Goal: Transaction & Acquisition: Book appointment/travel/reservation

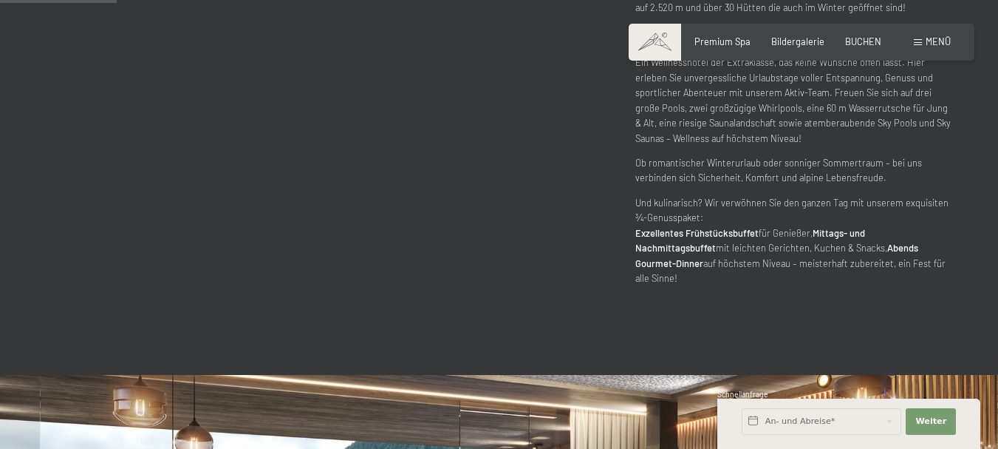
click at [914, 37] on div "Menü" at bounding box center [932, 41] width 37 height 13
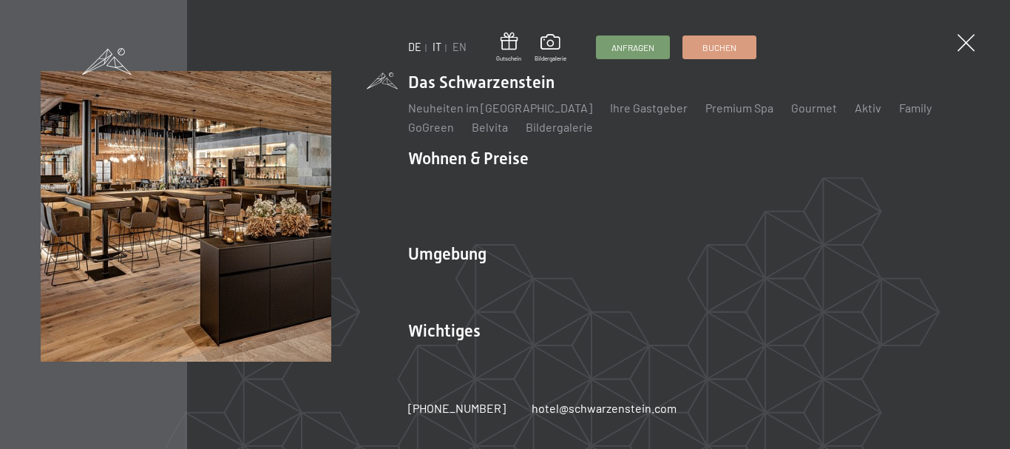
click at [433, 42] on link "IT" at bounding box center [436, 47] width 9 height 13
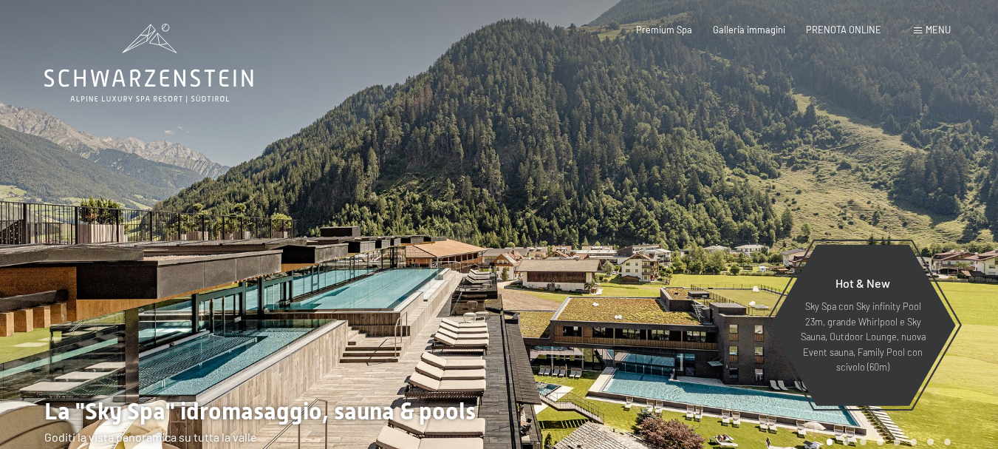
click at [936, 31] on span "Menu" at bounding box center [938, 30] width 25 height 12
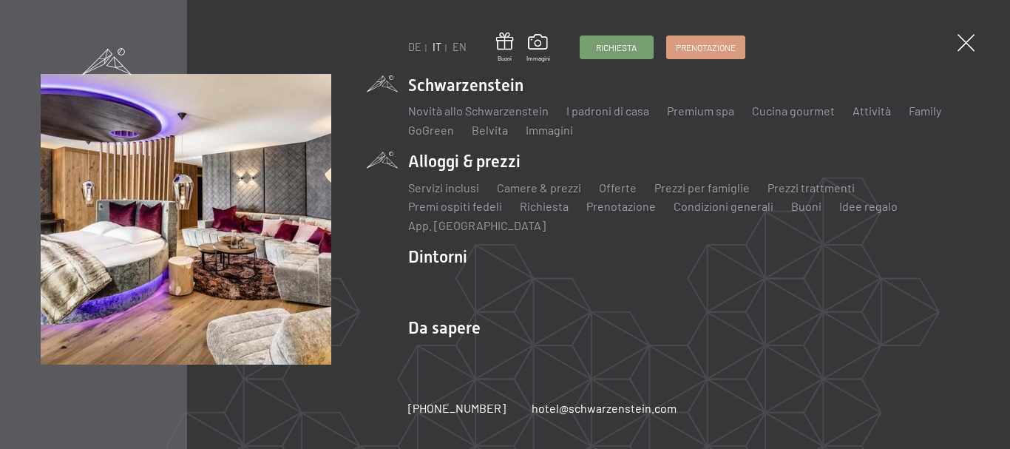
click at [447, 177] on div "Servizi inclusi Camere & prezzi Lista Offerte Lista Prezzi per famiglie Prezzi …" at bounding box center [688, 204] width 561 height 61
click at [440, 185] on link "Servizi inclusi" at bounding box center [443, 187] width 71 height 14
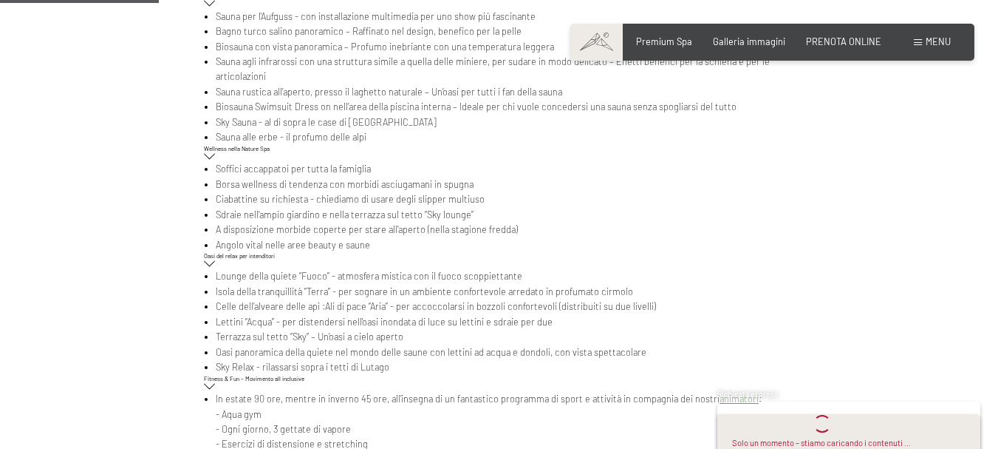
scroll to position [665, 0]
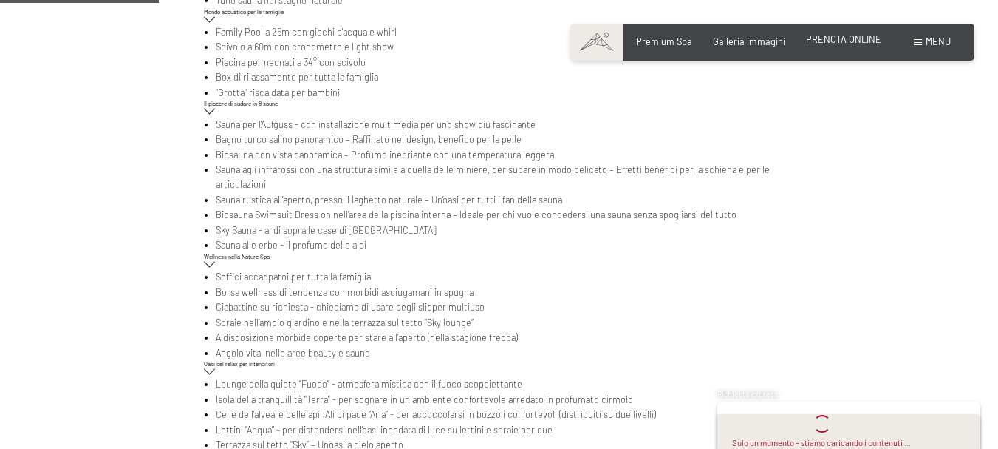
click at [848, 43] on span "PRENOTA ONLINE" at bounding box center [843, 39] width 75 height 12
click at [826, 36] on span "PRENOTA ONLINE" at bounding box center [843, 39] width 75 height 12
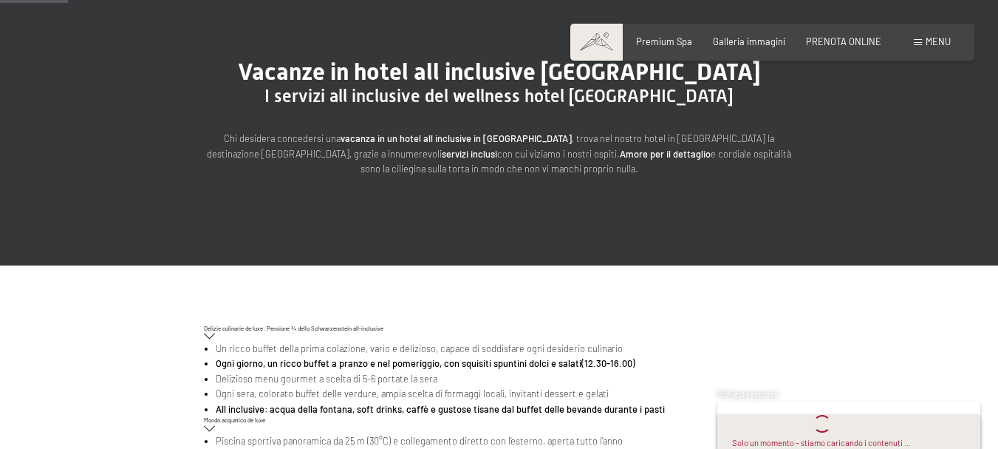
scroll to position [0, 0]
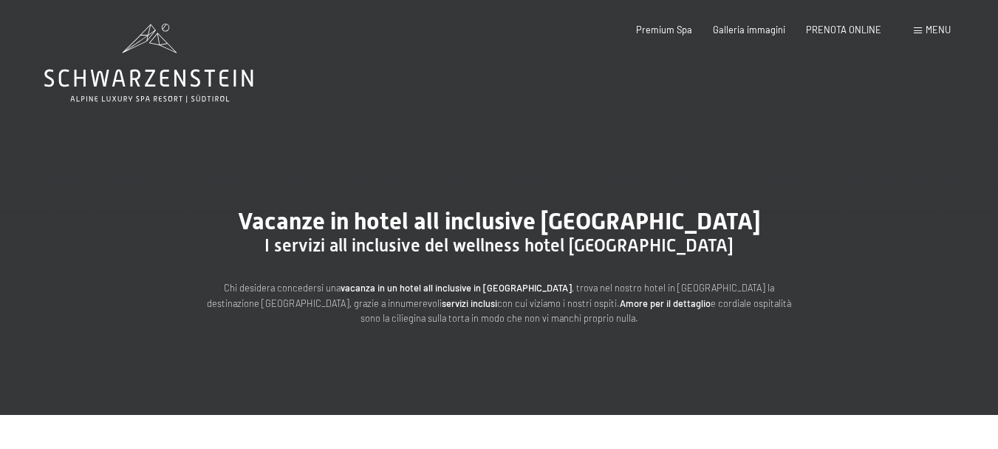
click at [838, 24] on div "Prenotazione Richiesta Premium Spa Galleria immagini PRENOTA ONLINE Menu DE IT …" at bounding box center [772, 30] width 357 height 13
click at [834, 27] on span "PRENOTA ONLINE" at bounding box center [843, 27] width 75 height 12
click at [823, 26] on span "PRENOTA ONLINE" at bounding box center [843, 27] width 75 height 12
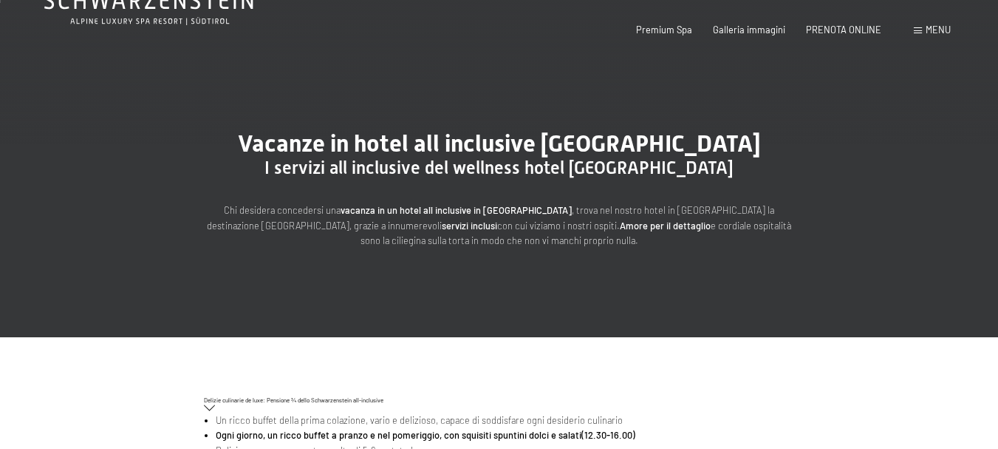
scroll to position [222, 0]
